Goal: Communication & Community: Answer question/provide support

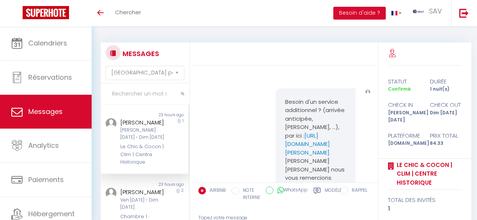
select select "message"
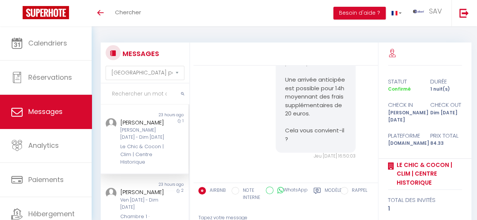
scroll to position [888, 0]
click at [138, 96] on input "text" at bounding box center [145, 94] width 89 height 21
paste input "Richa"
type input "Richa"
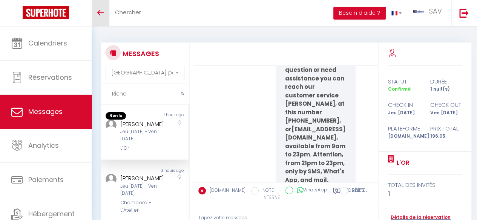
scroll to position [8198, 0]
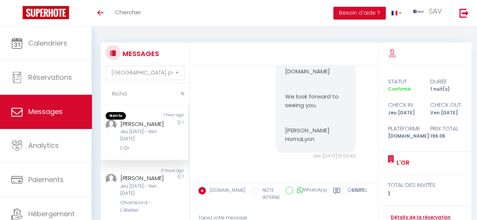
drag, startPoint x: 131, startPoint y: 93, endPoint x: 74, endPoint y: 93, distance: 56.9
click at [74, 93] on div "🟢 Des questions ou besoin d'assistance pour la migration AirBnB? Prenez rdv >>>…" at bounding box center [238, 159] width 477 height 266
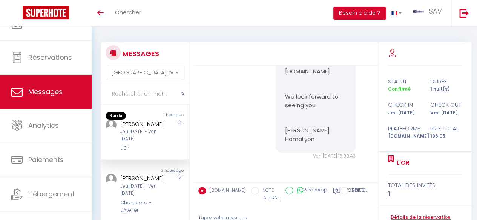
click at [128, 95] on input "text" at bounding box center [145, 94] width 89 height 21
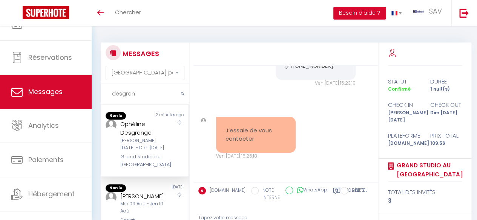
type input "desgran"
click at [148, 126] on div "Ophéline Desgrange" at bounding box center [143, 129] width 46 height 18
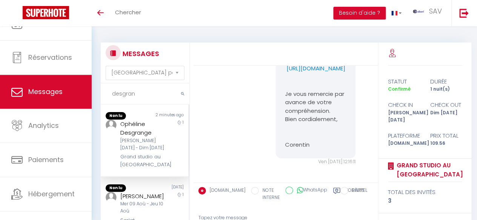
scroll to position [1086, 0]
copy p "[URL][DOMAIN_NAME]"
drag, startPoint x: 298, startPoint y: 122, endPoint x: 281, endPoint y: 103, distance: 25.3
click at [281, 103] on div "Bonjour Ophéline, Je vous contacte au sujet de la caution pour votre réservatio…" at bounding box center [315, 31] width 80 height 256
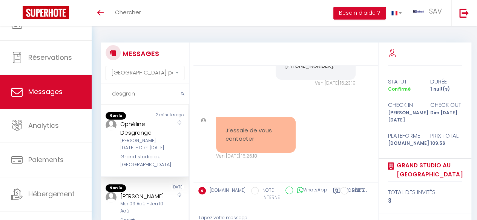
scroll to position [1818, 0]
click at [146, 94] on input "desgran" at bounding box center [145, 94] width 89 height 21
